Goal: Find specific page/section: Find specific page/section

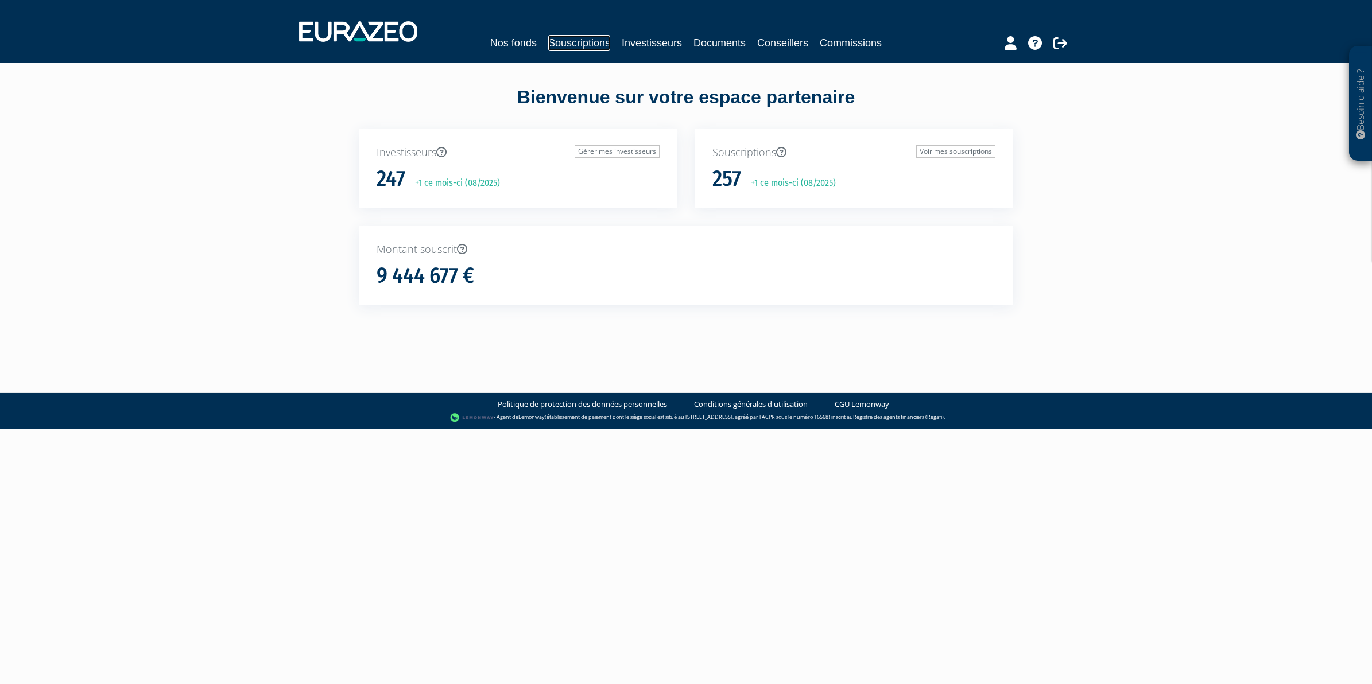
click at [574, 41] on link "Souscriptions" at bounding box center [579, 43] width 62 height 16
click at [596, 42] on link "Souscriptions" at bounding box center [579, 43] width 62 height 16
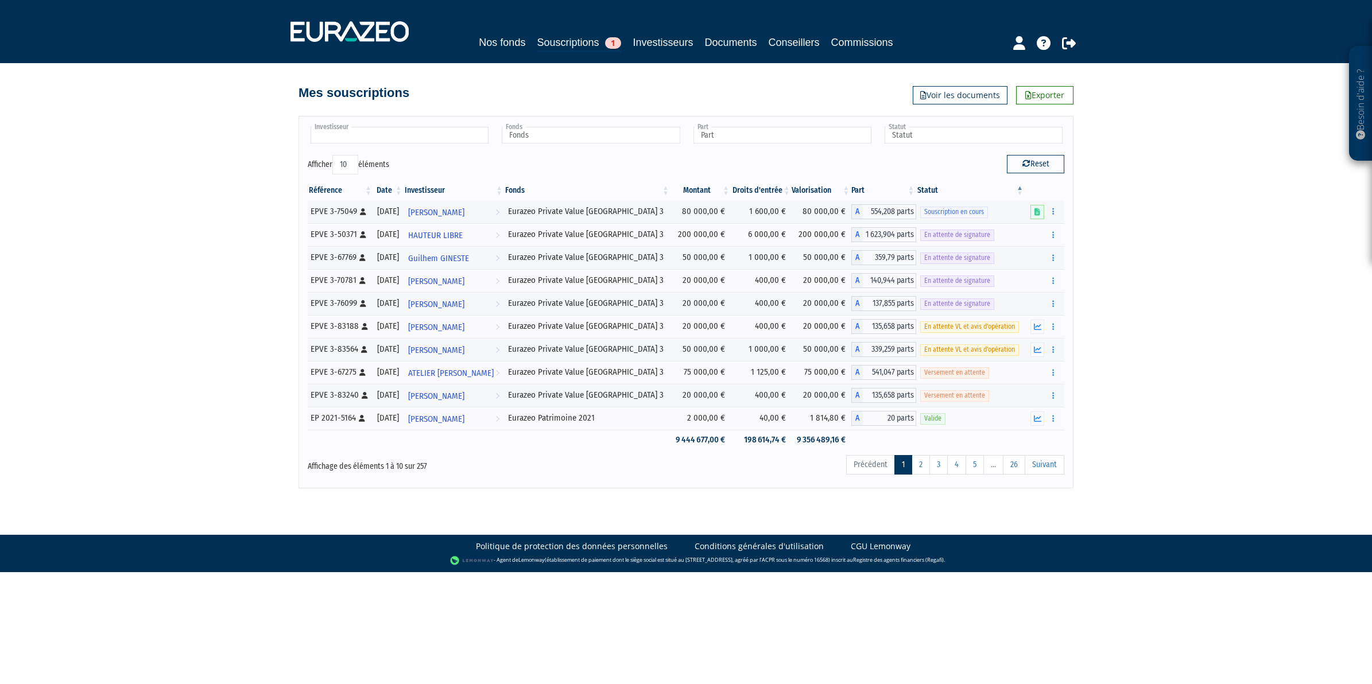
drag, startPoint x: 0, startPoint y: 0, endPoint x: 433, endPoint y: 125, distance: 451.2
click at [433, 125] on ul at bounding box center [399, 135] width 183 height 21
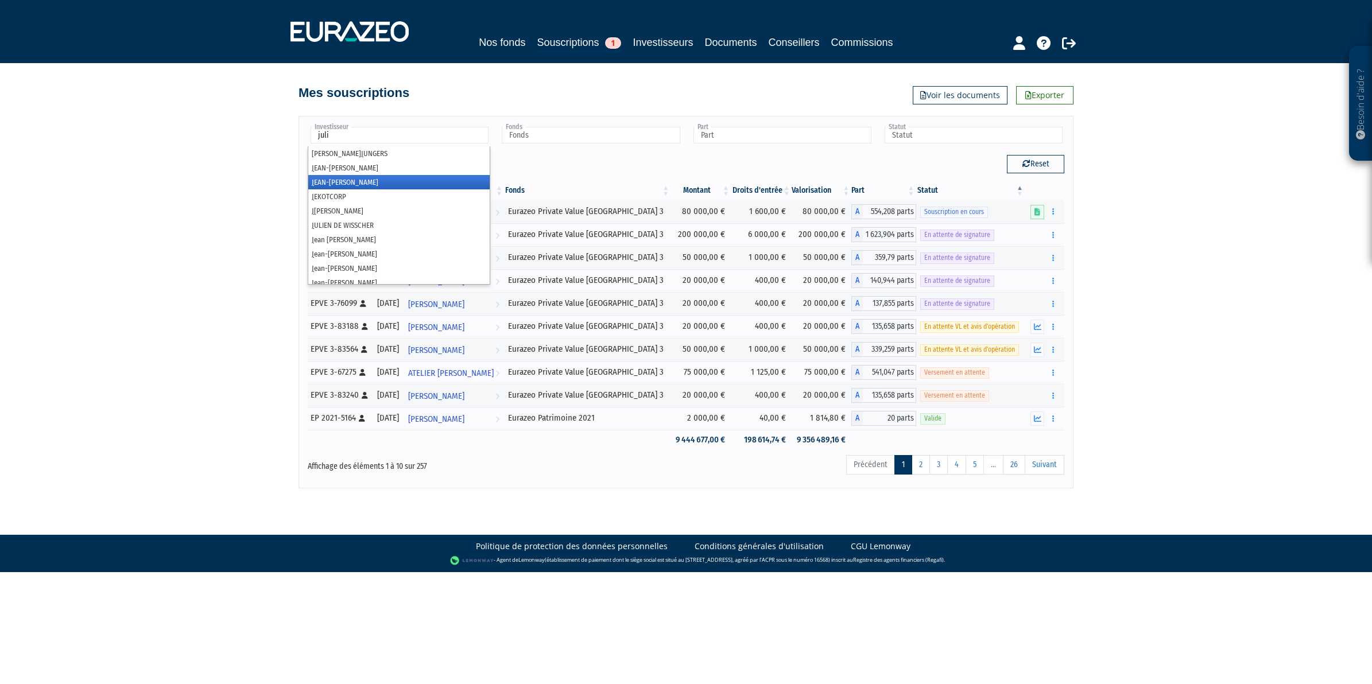
type input "[PERSON_NAME]"
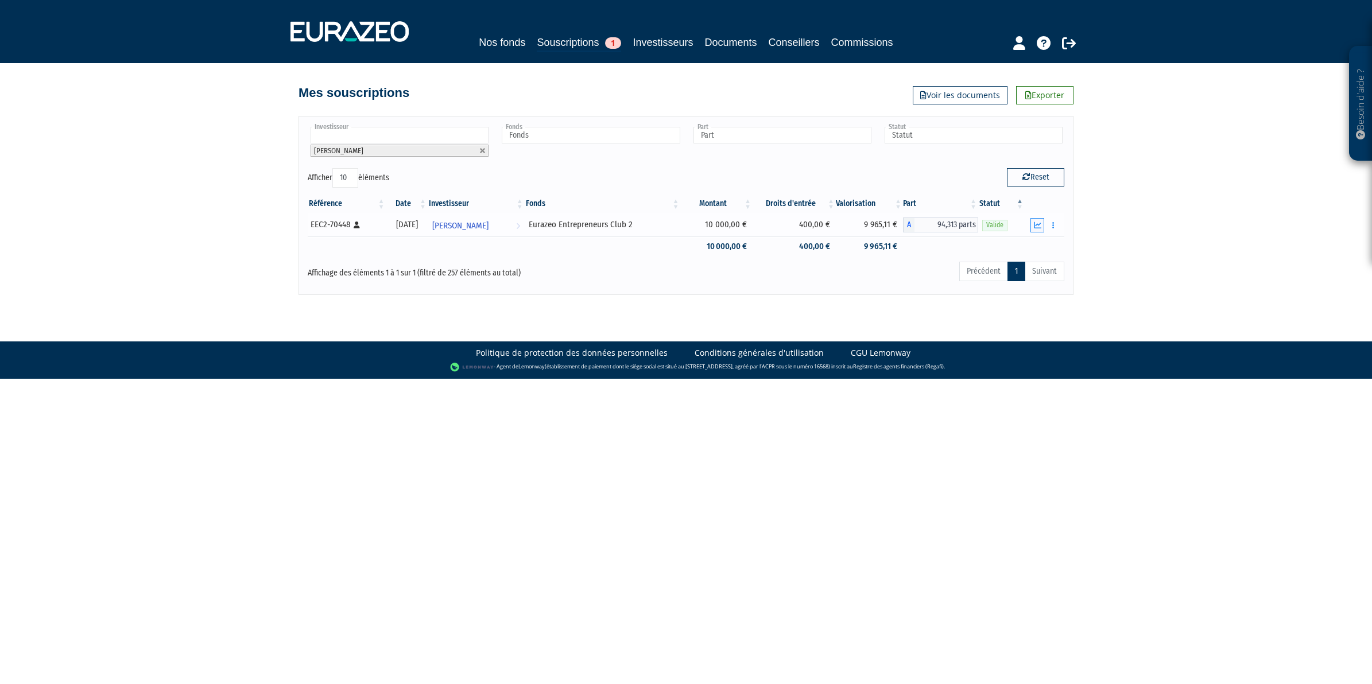
click at [1039, 227] on icon "button" at bounding box center [1037, 225] width 7 height 7
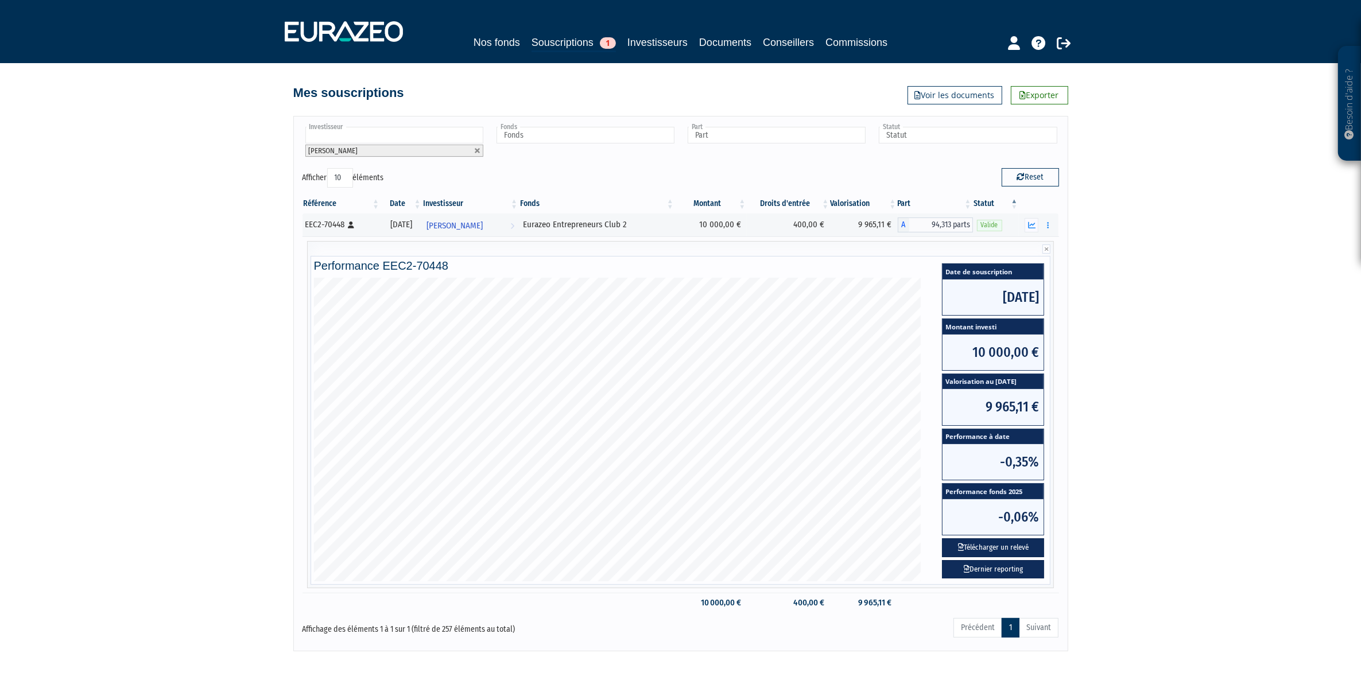
click at [222, 222] on div "Besoin d'aide ? × J'ai besoin d'aide Si vous avez une question à propos du fonc…" at bounding box center [680, 326] width 1361 height 652
